Goal: Information Seeking & Learning: Find specific fact

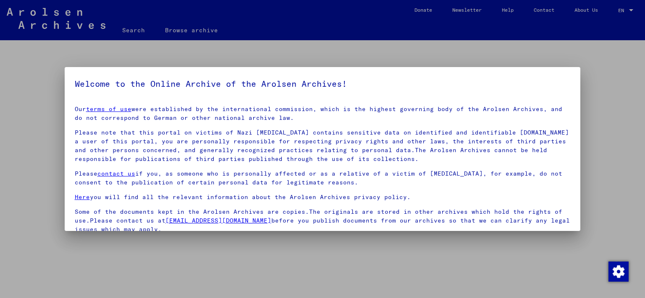
scroll to position [69, 0]
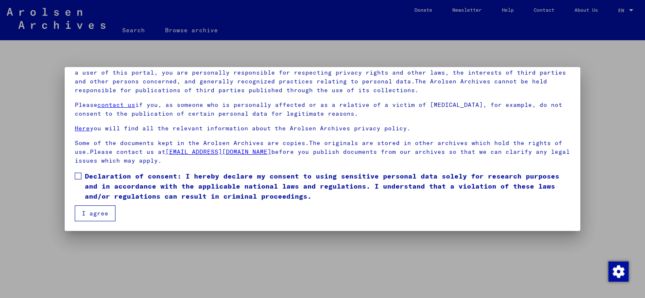
click at [78, 178] on span at bounding box center [78, 176] width 7 height 7
click at [88, 211] on button "I agree" at bounding box center [95, 214] width 41 height 16
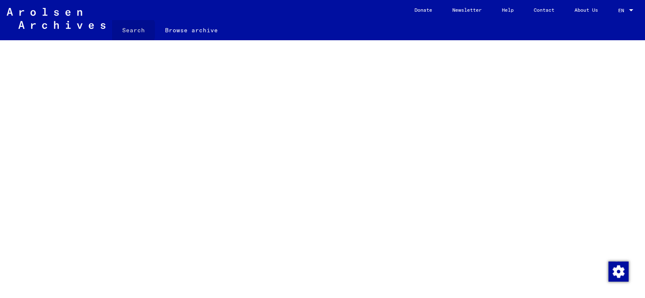
click at [133, 30] on link "Search" at bounding box center [133, 30] width 43 height 20
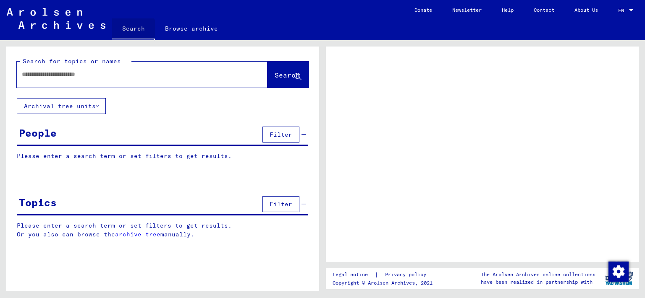
click at [133, 30] on link "Search" at bounding box center [133, 29] width 43 height 22
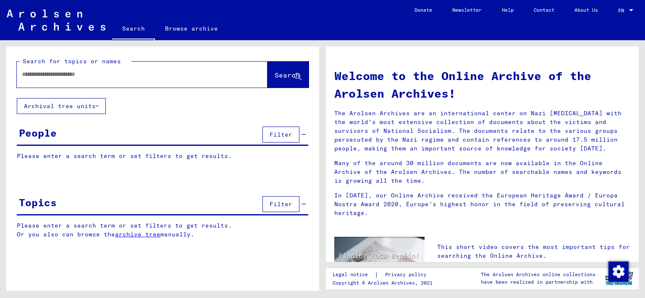
click at [51, 82] on div at bounding box center [129, 74] width 225 height 19
type input "*"
type input "**********"
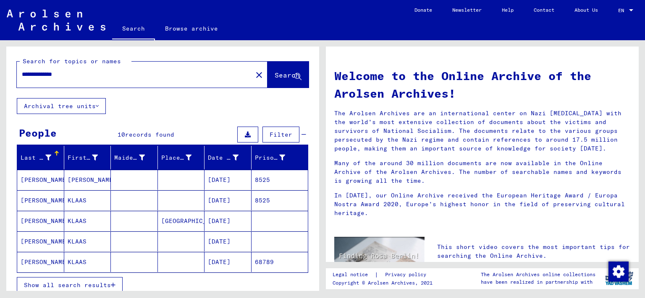
click at [48, 180] on mat-cell "[PERSON_NAME]" at bounding box center [40, 180] width 47 height 20
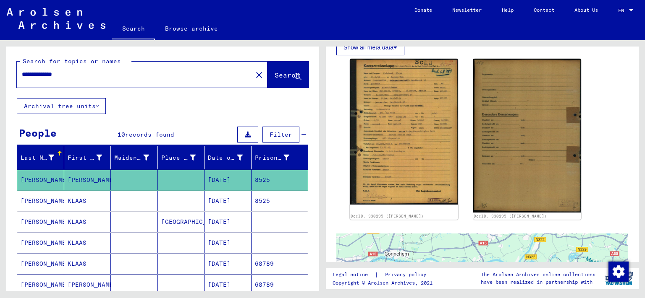
scroll to position [173, 0]
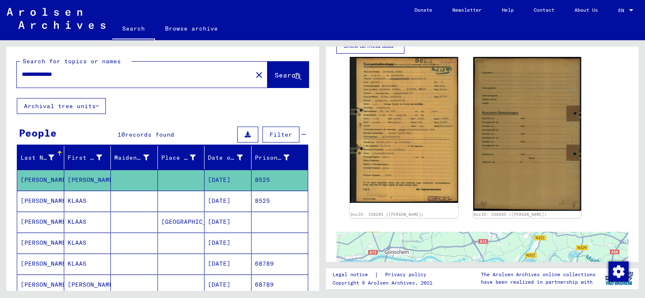
click at [86, 203] on mat-cell "KLAAS" at bounding box center [87, 201] width 47 height 21
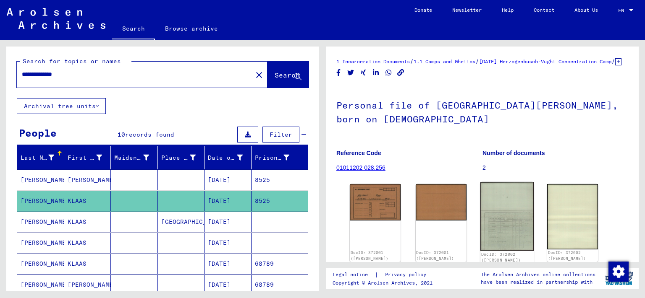
click at [499, 239] on img at bounding box center [506, 217] width 53 height 68
